Goal: Find contact information: Find contact information

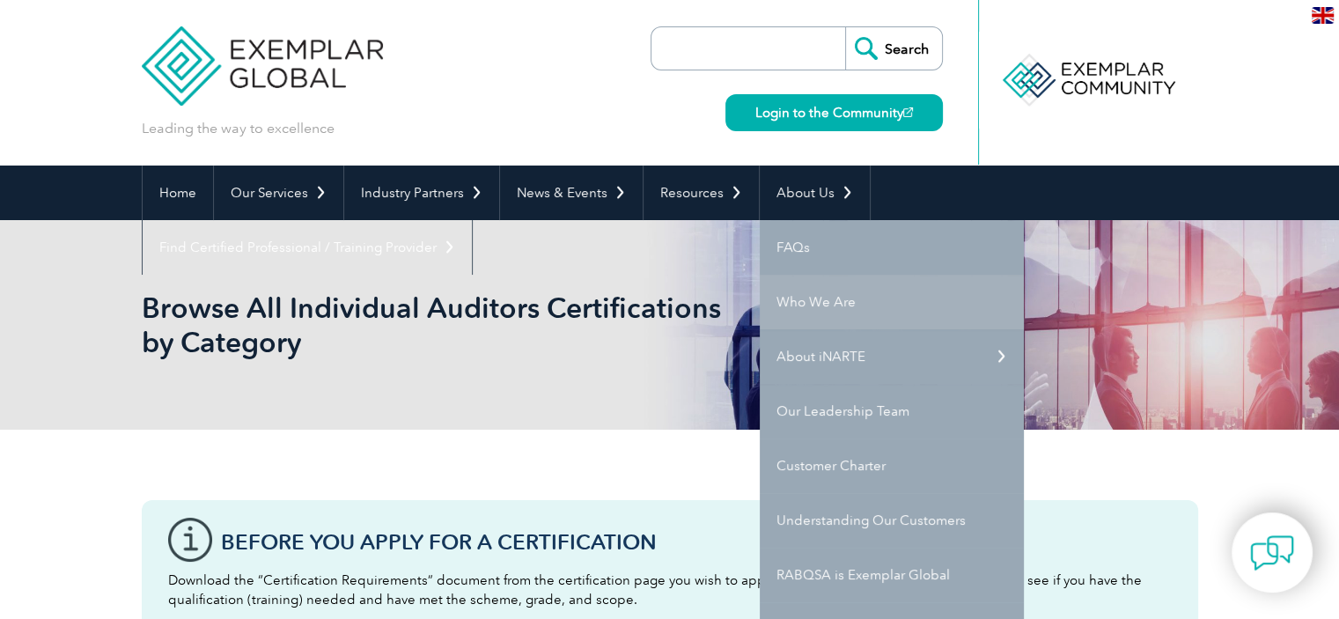
click at [814, 304] on link "Who We Are" at bounding box center [892, 302] width 264 height 55
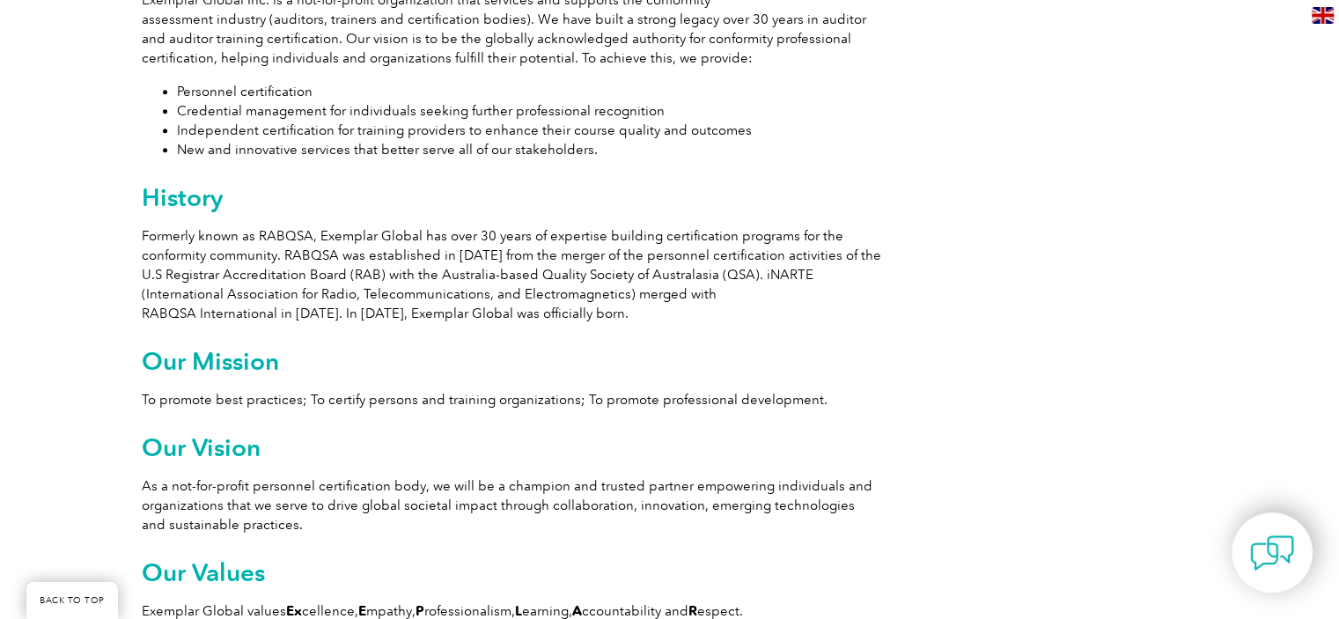
scroll to position [1145, 0]
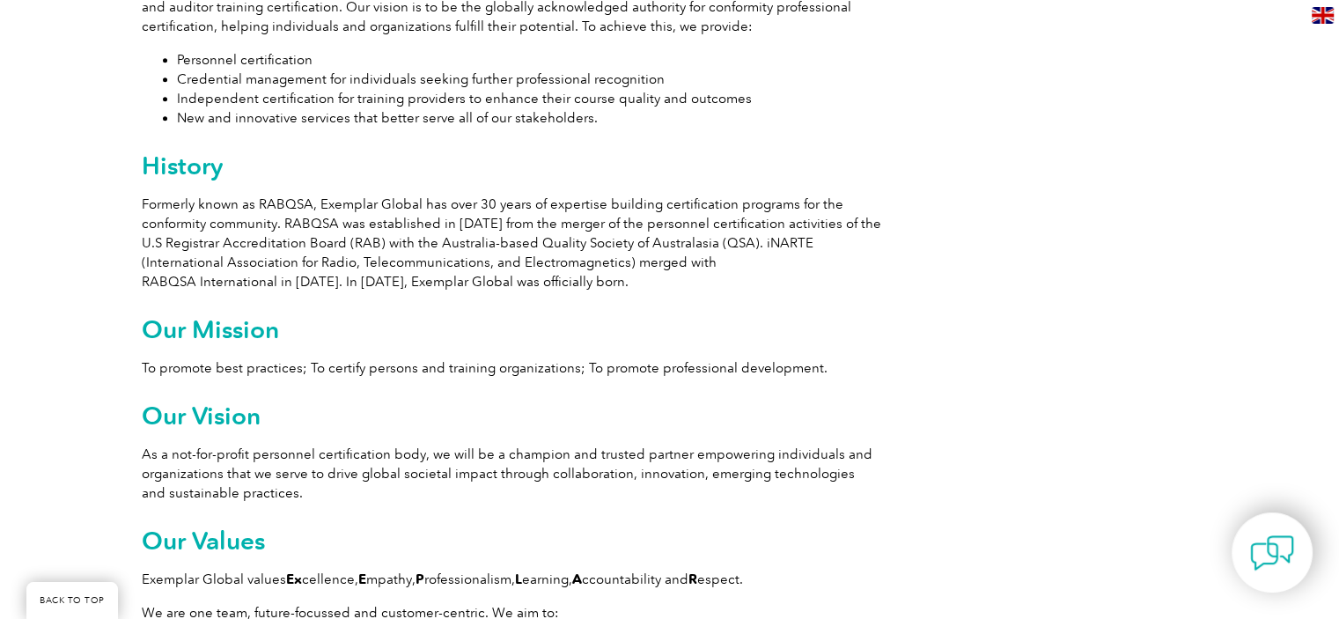
drag, startPoint x: 143, startPoint y: 205, endPoint x: 696, endPoint y: 277, distance: 558.5
click at [696, 277] on p "Formerly known as RABQSA, Exemplar Global has over 30 years of expertise buildi…" at bounding box center [512, 243] width 740 height 97
copy p "Formerly known as RABQSA, Exemplar Global has over 30 years of expertise buildi…"
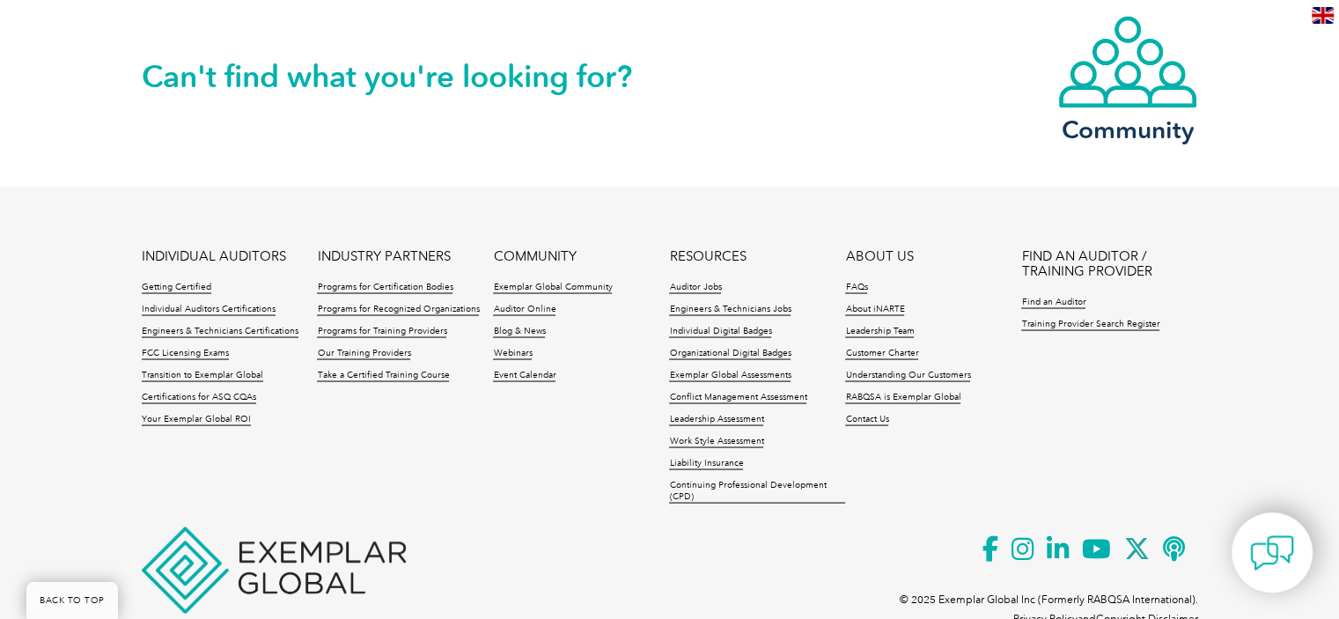
scroll to position [3275, 0]
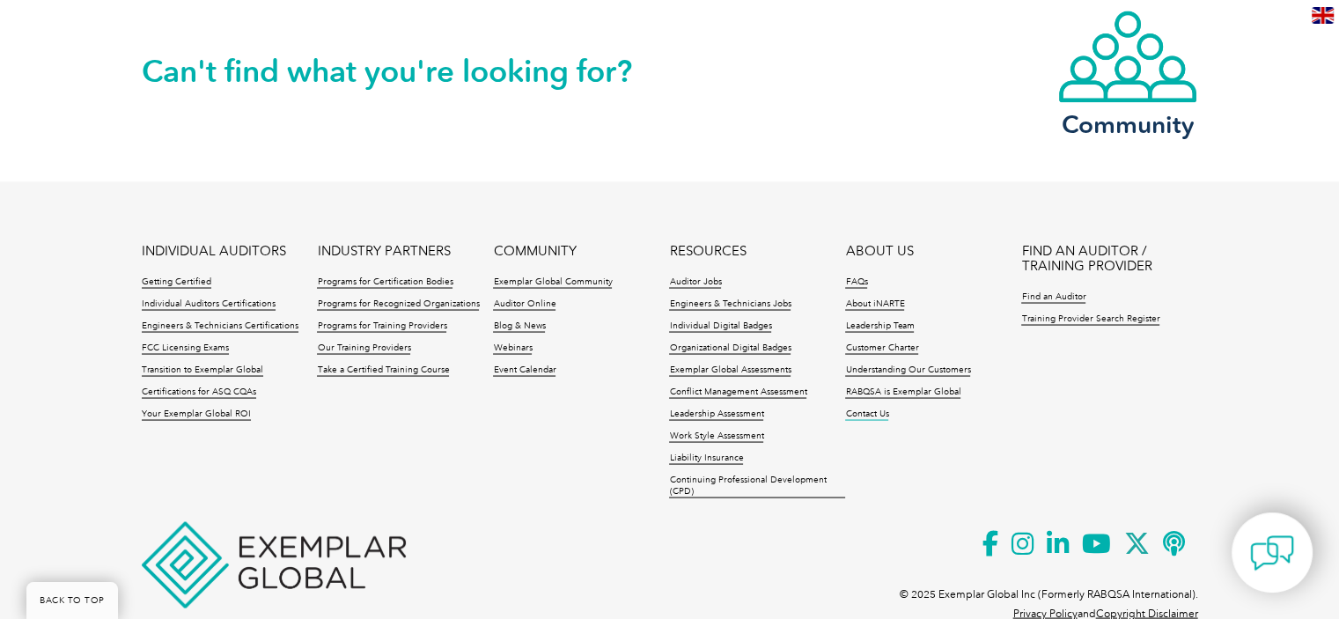
click at [866, 408] on link "Contact Us" at bounding box center [866, 414] width 43 height 12
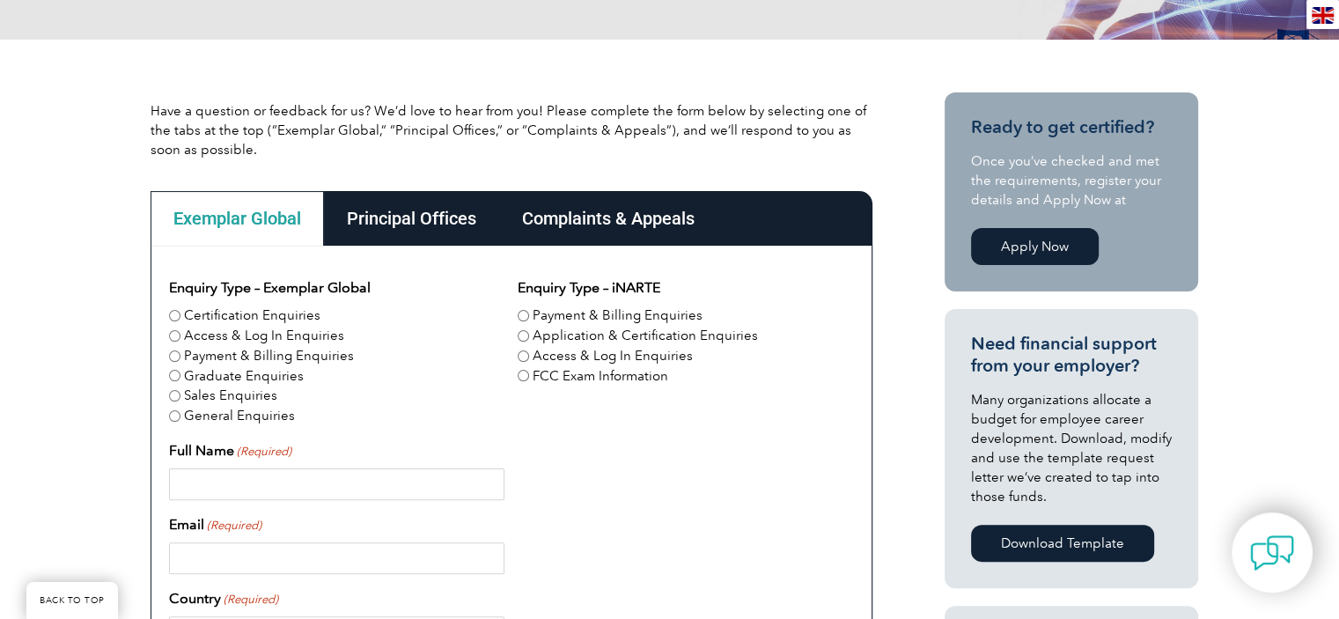
scroll to position [352, 0]
